Goal: Task Accomplishment & Management: Use online tool/utility

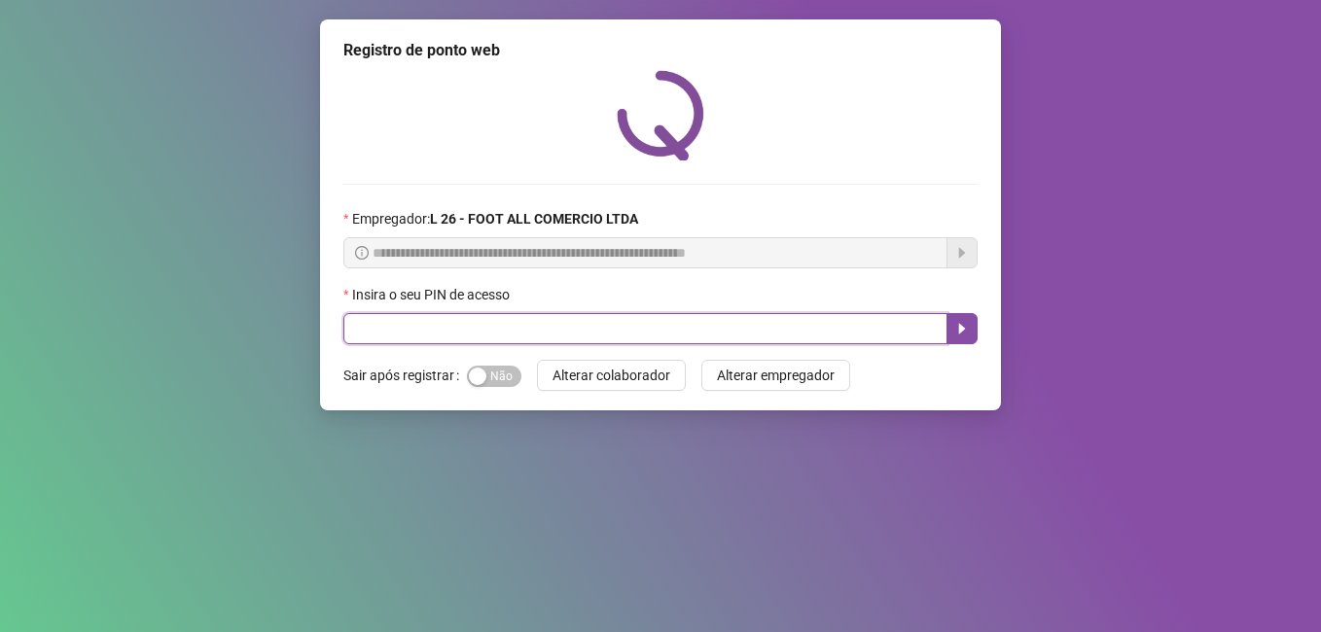
click at [502, 331] on input "text" at bounding box center [645, 328] width 604 height 31
type input "*****"
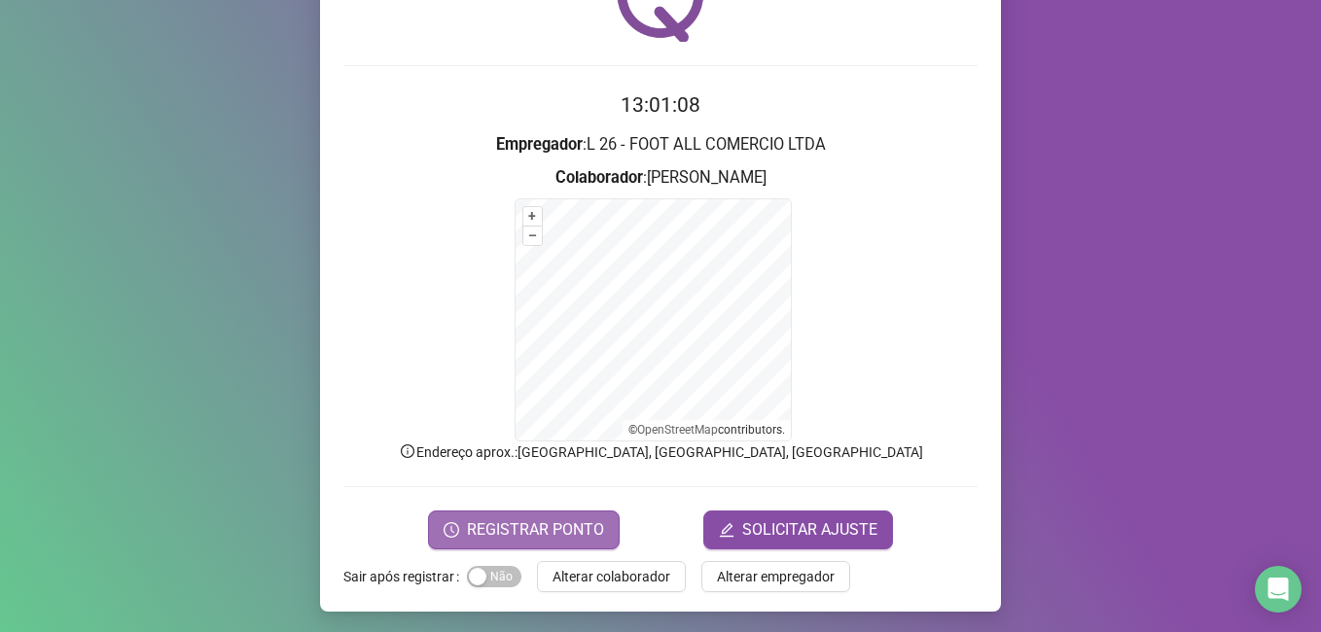
scroll to position [122, 0]
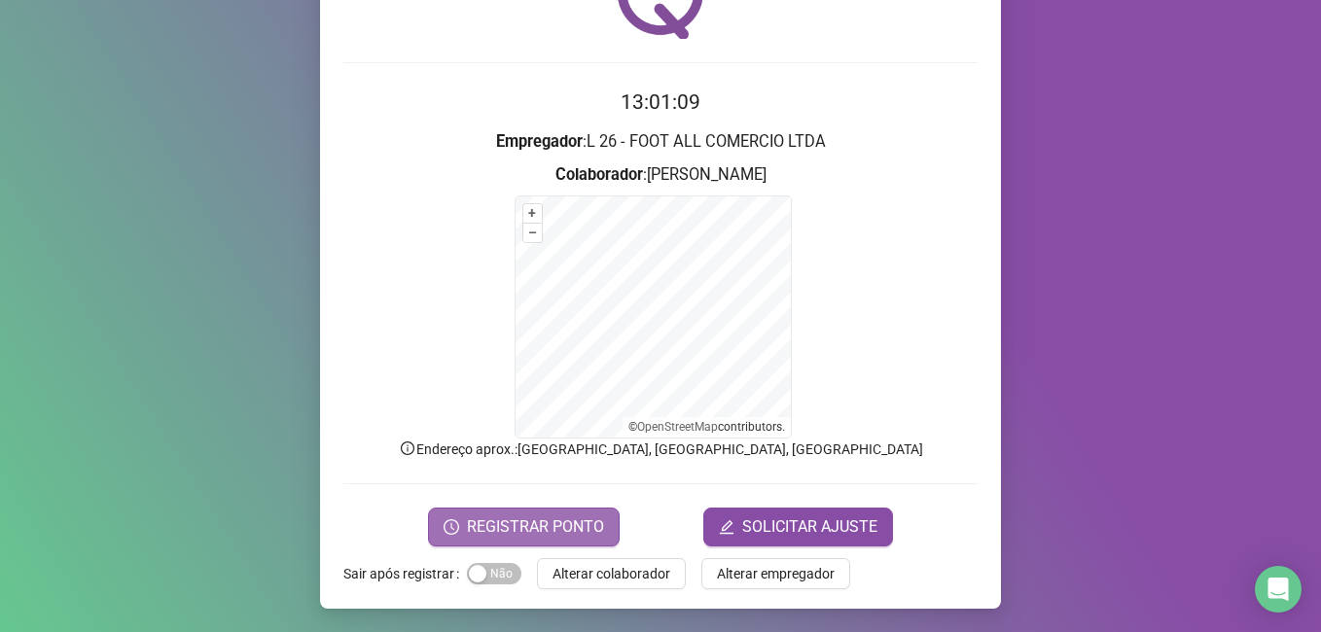
click at [518, 522] on span "REGISTRAR PONTO" at bounding box center [535, 527] width 137 height 23
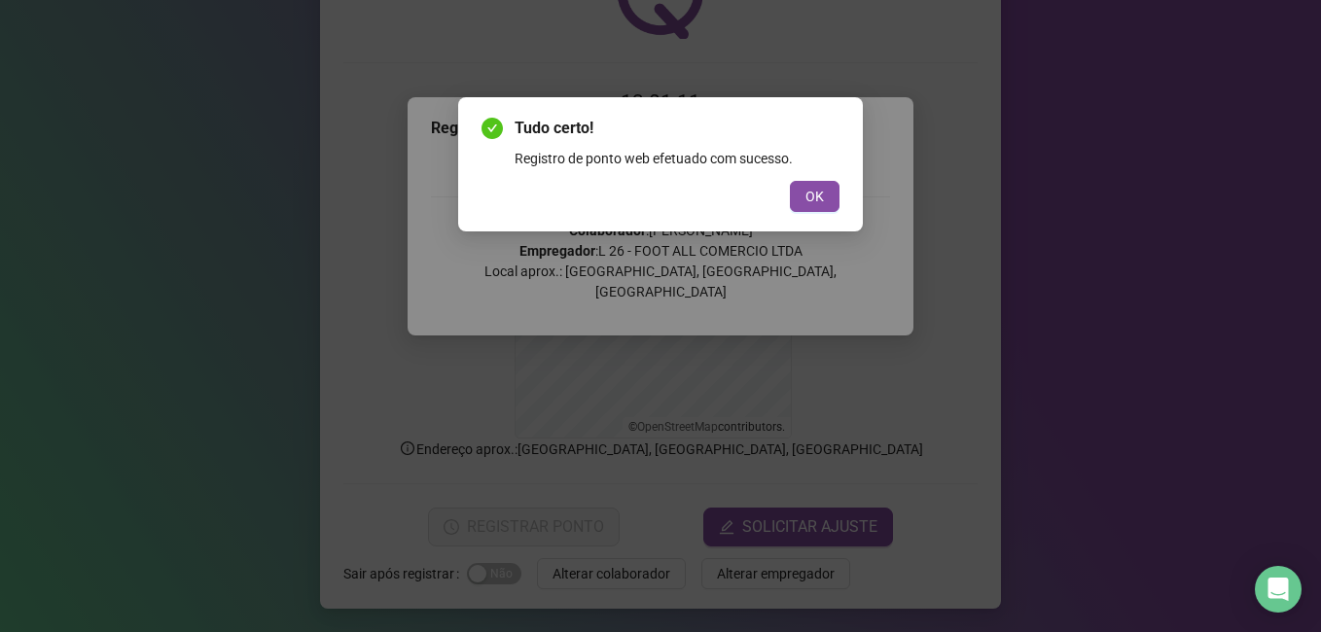
click at [805, 192] on span "OK" at bounding box center [814, 196] width 18 height 21
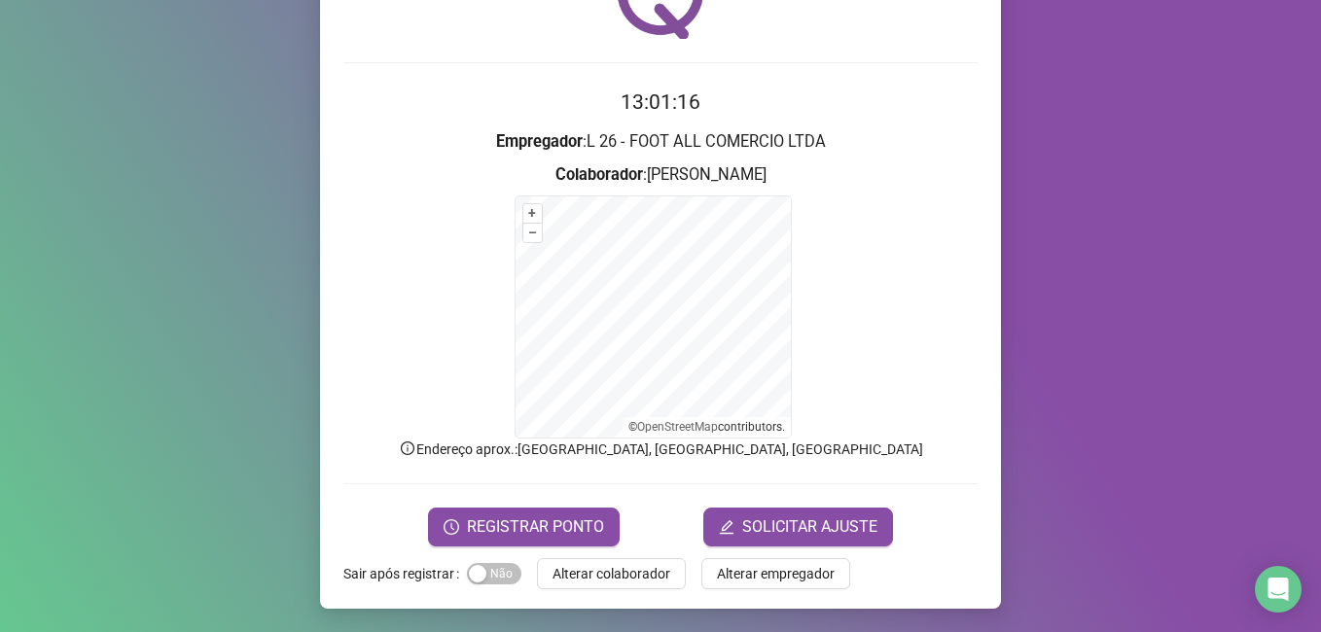
scroll to position [0, 0]
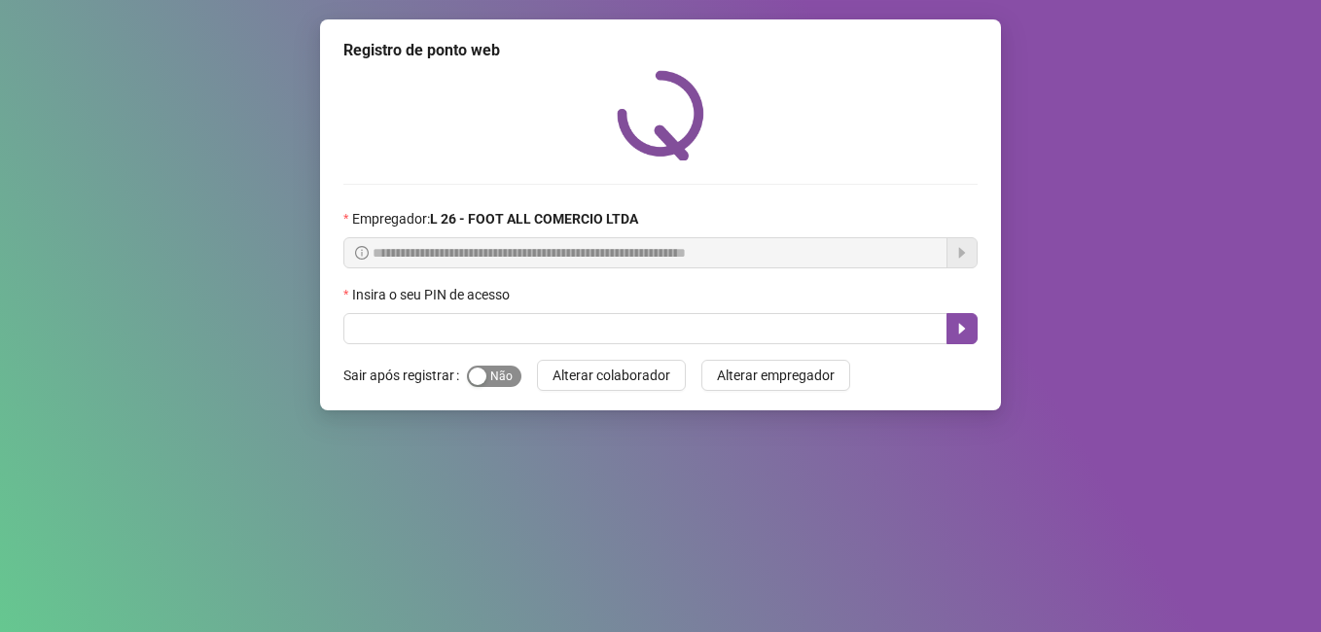
click at [502, 383] on span "Sim Não" at bounding box center [494, 376] width 54 height 21
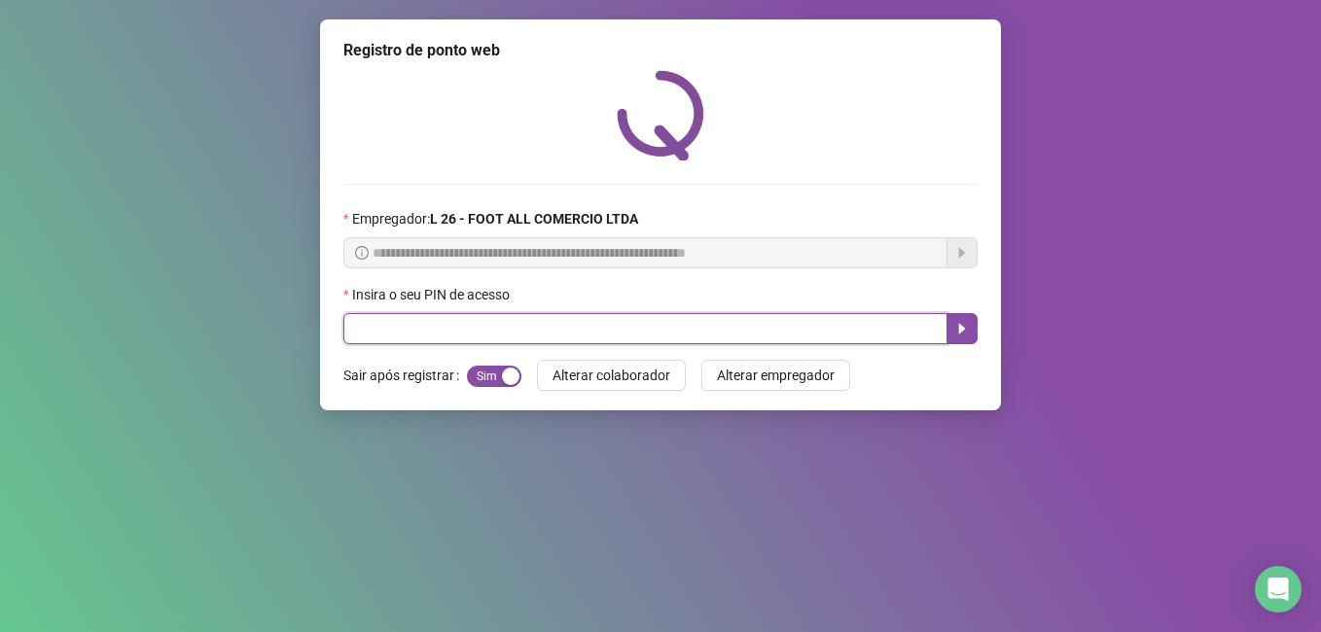
click at [545, 332] on input "text" at bounding box center [645, 328] width 604 height 31
type input "*****"
click at [954, 327] on icon "caret-right" at bounding box center [962, 329] width 16 height 16
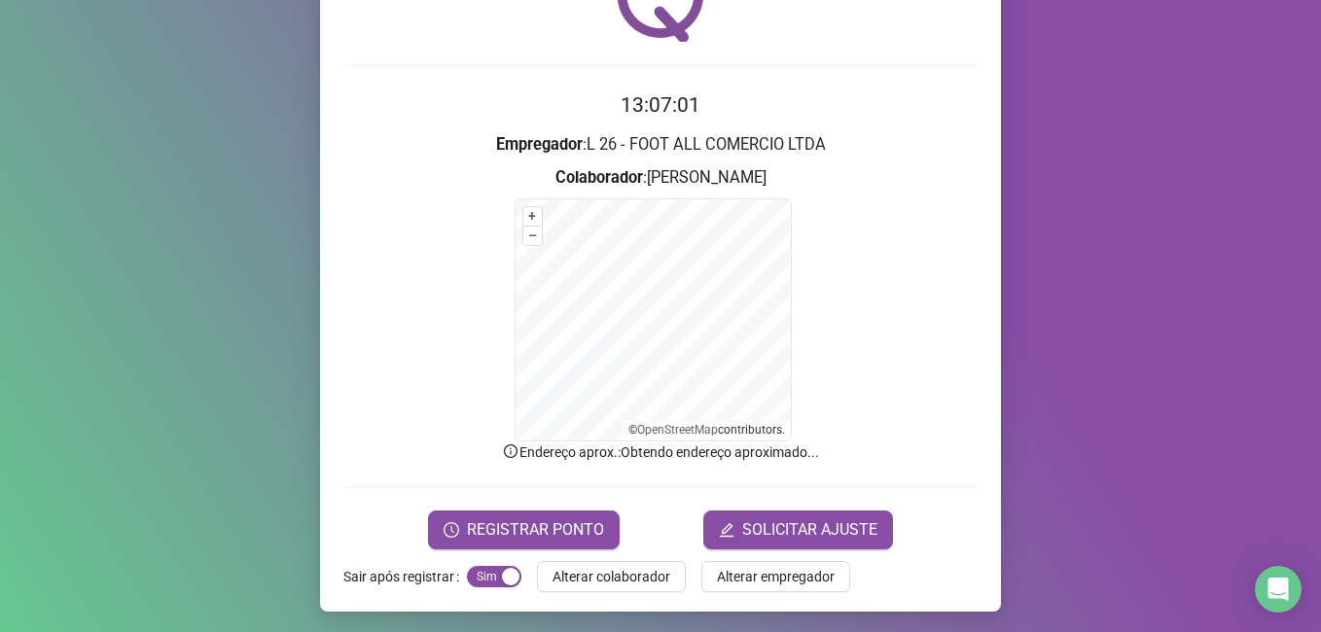
scroll to position [122, 0]
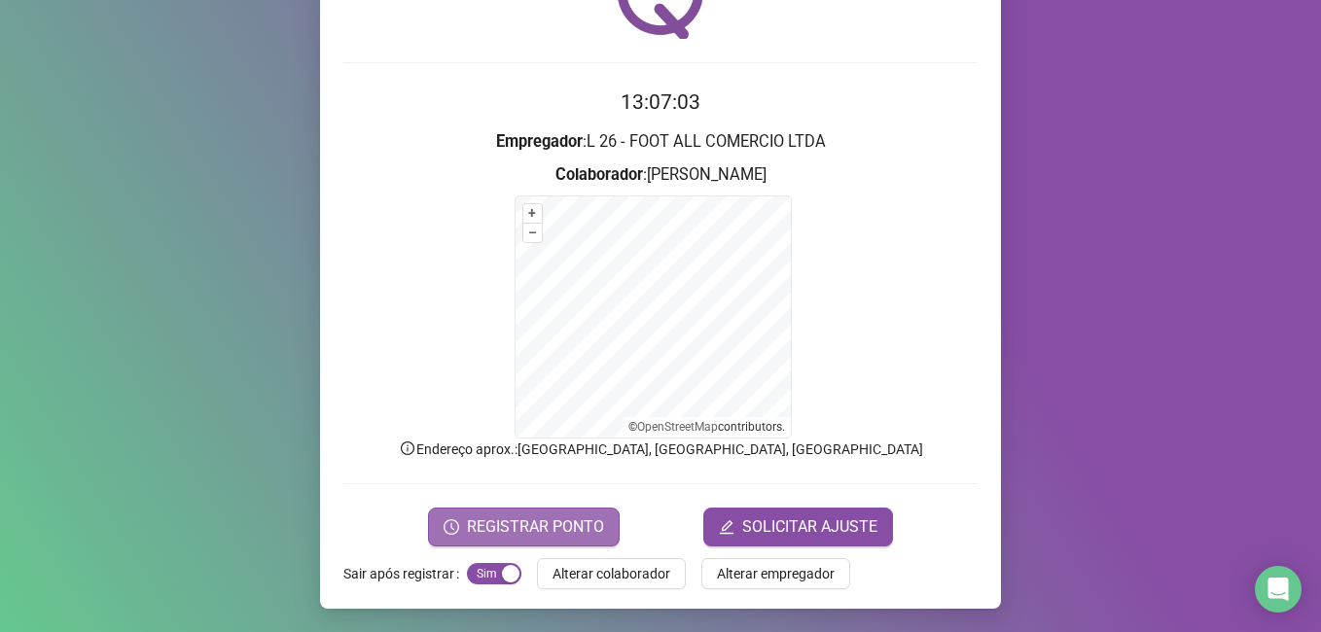
click at [540, 525] on span "REGISTRAR PONTO" at bounding box center [535, 527] width 137 height 23
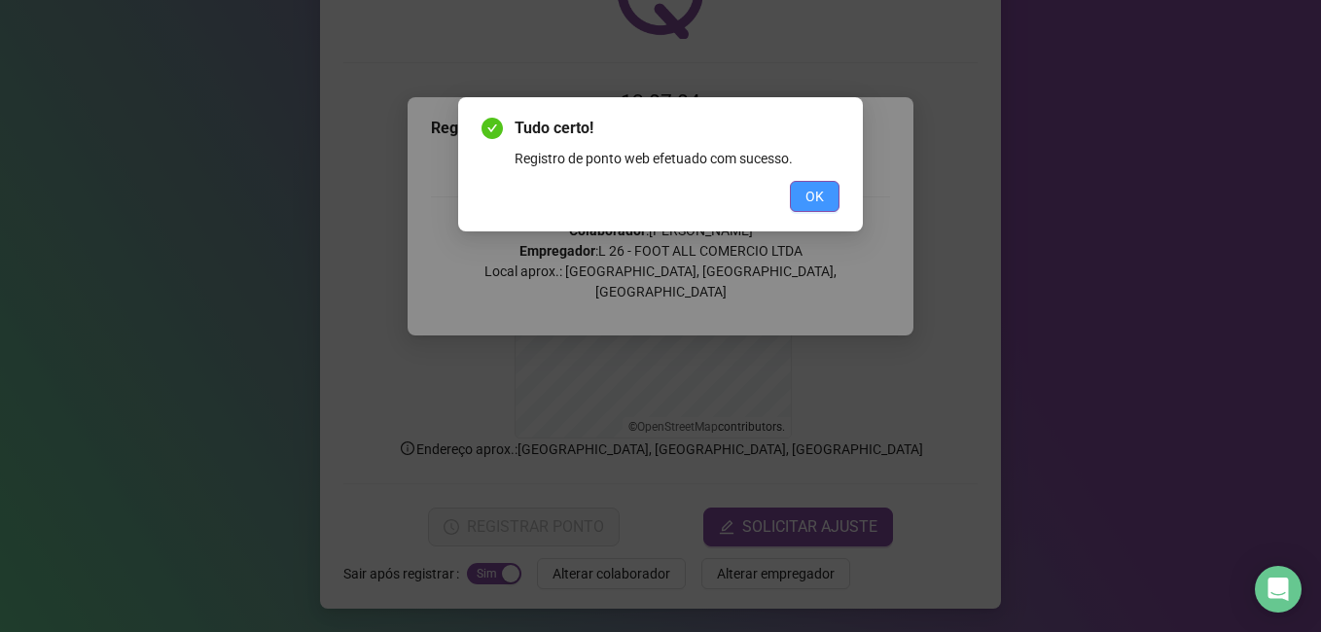
click at [810, 197] on span "OK" at bounding box center [814, 196] width 18 height 21
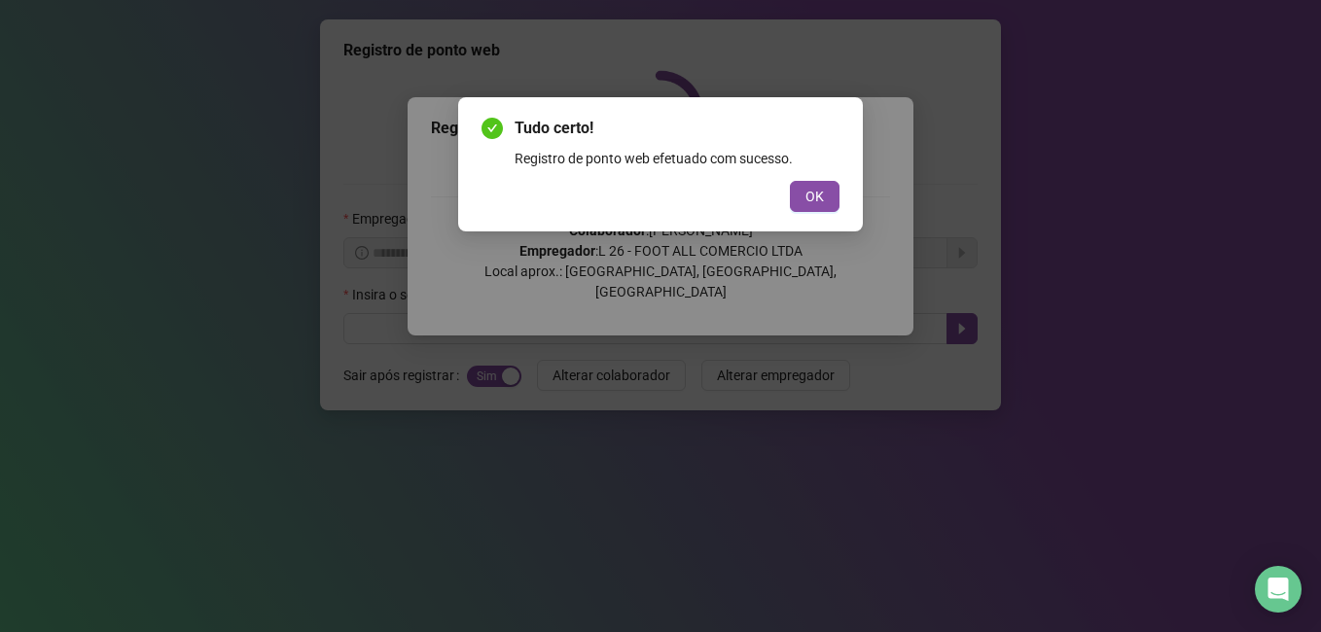
scroll to position [0, 0]
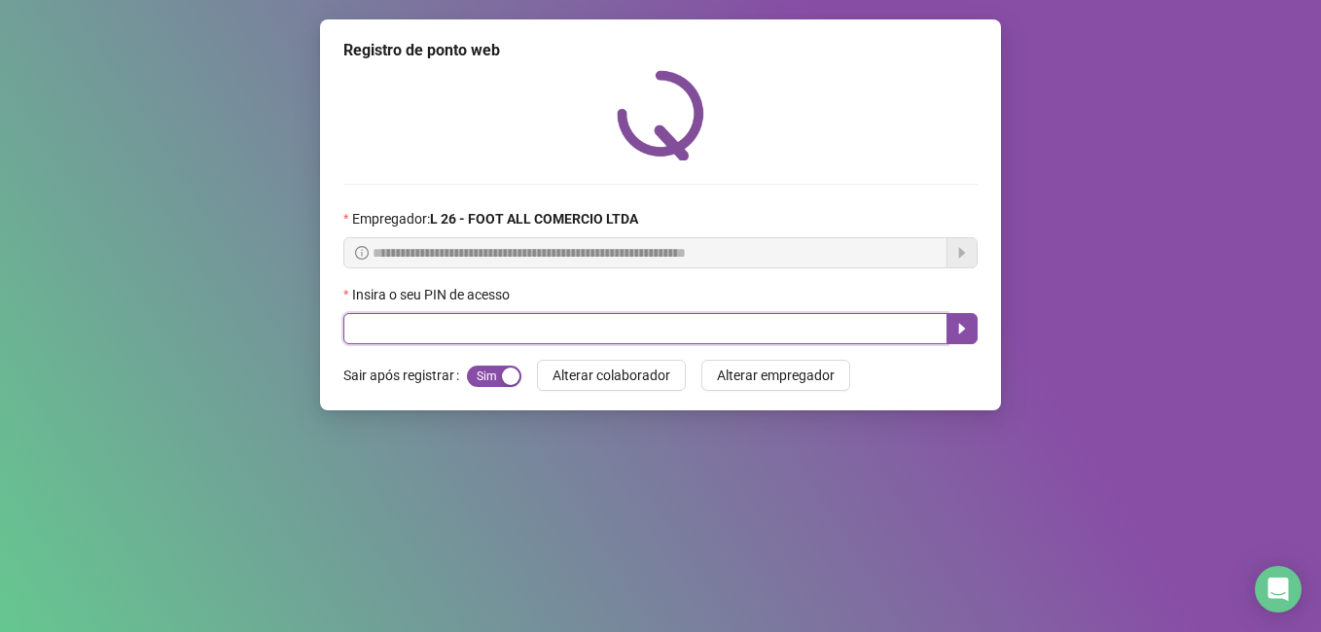
click at [473, 317] on input "text" at bounding box center [645, 328] width 604 height 31
type input "*****"
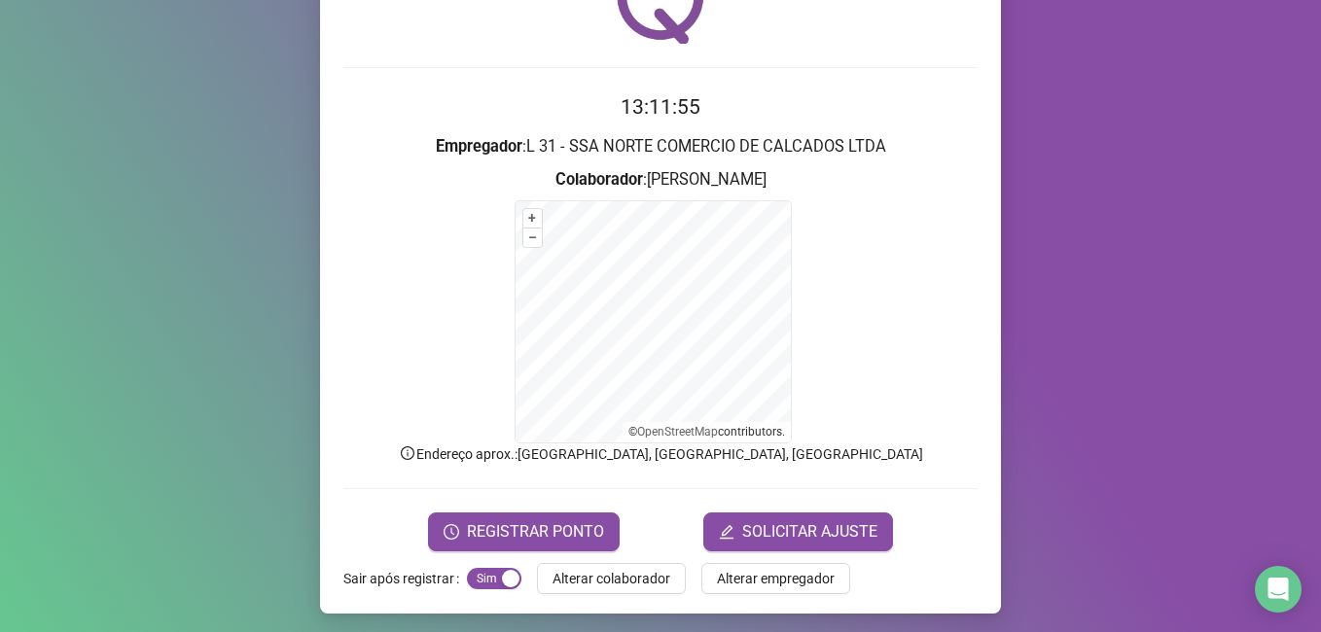
scroll to position [122, 0]
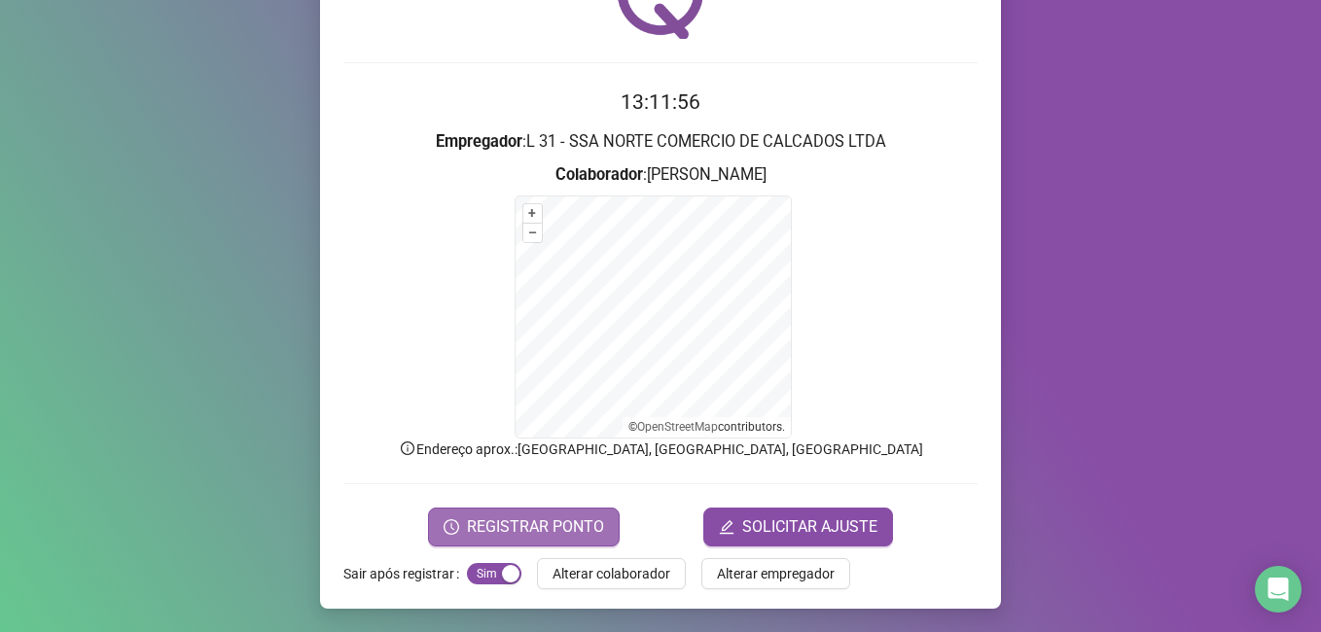
click at [561, 520] on span "REGISTRAR PONTO" at bounding box center [535, 527] width 137 height 23
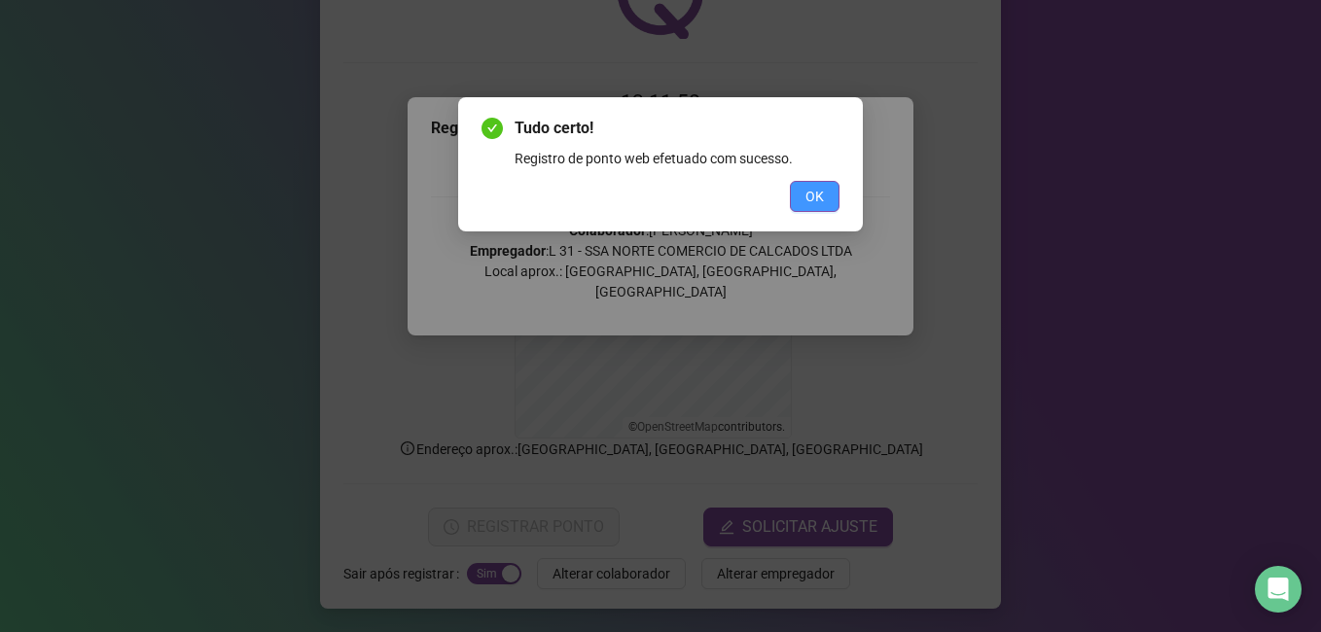
click at [824, 186] on button "OK" at bounding box center [815, 196] width 50 height 31
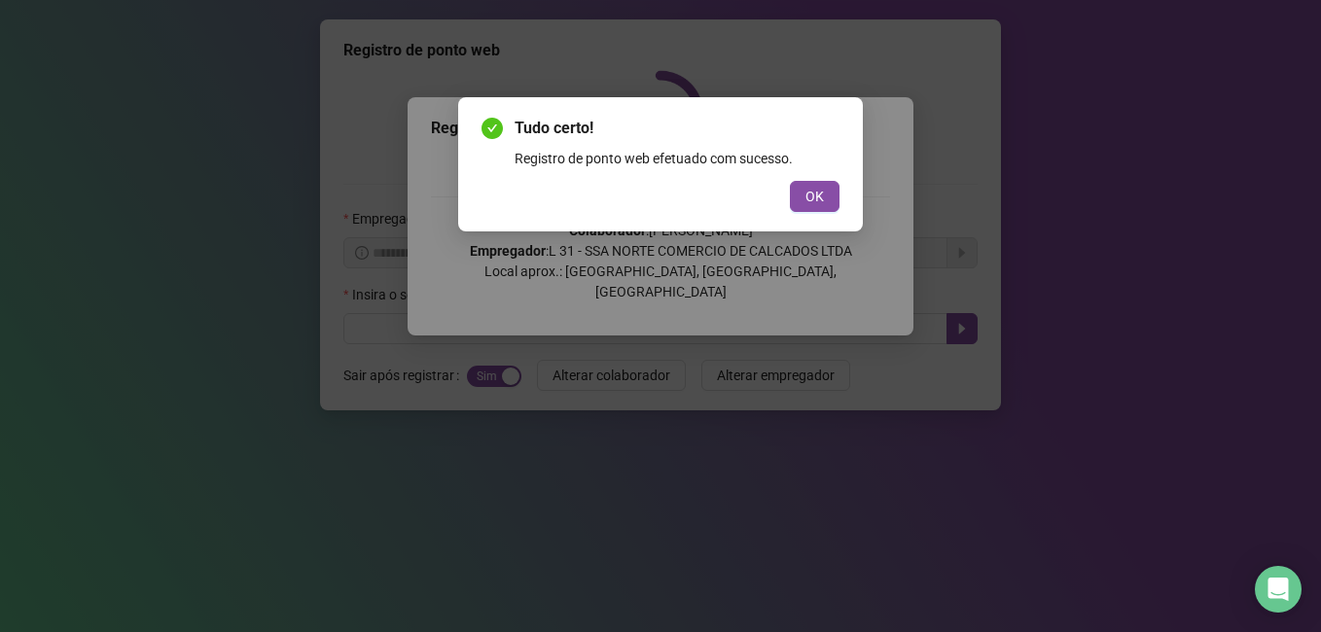
scroll to position [0, 0]
